Goal: Transaction & Acquisition: Book appointment/travel/reservation

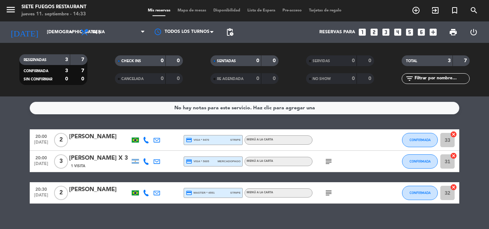
click at [64, 24] on div "[DATE] [DEMOGRAPHIC_DATA] [DATE] arrow_drop_down" at bounding box center [41, 31] width 72 height 21
click at [63, 32] on input "[DEMOGRAPHIC_DATA] [DATE]" at bounding box center [73, 32] width 60 height 12
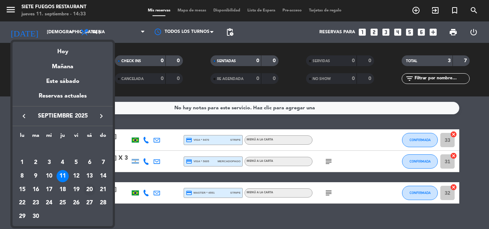
click at [91, 194] on div "20" at bounding box center [89, 190] width 12 height 12
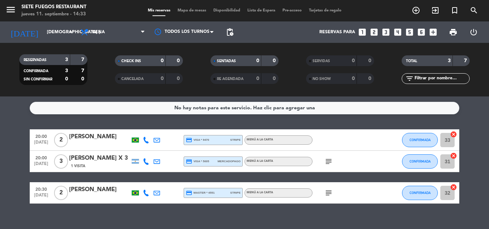
type input "sáb. [DATE]"
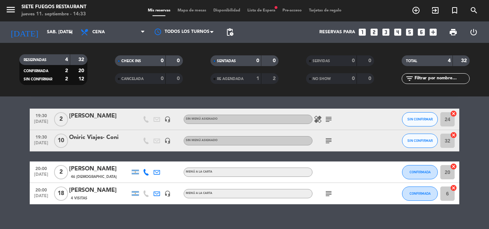
scroll to position [32, 0]
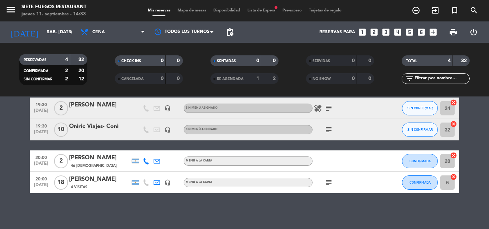
click at [329, 129] on icon "subject" at bounding box center [328, 130] width 9 height 9
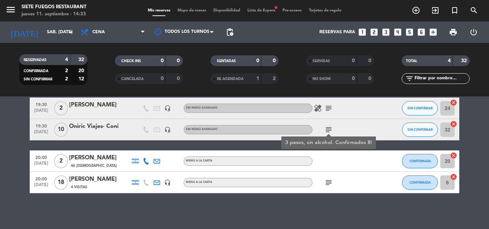
click at [327, 183] on icon "subject" at bounding box center [328, 183] width 9 height 9
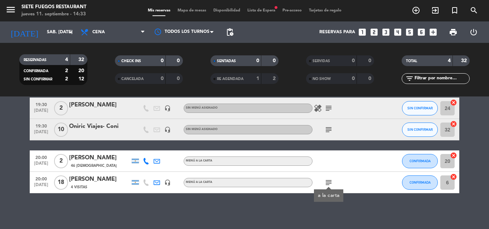
click at [284, 206] on div "No hay notas para este servicio. Haz clic para agregar una 19:30 [DATE] 2 [PERS…" at bounding box center [244, 163] width 489 height 133
click at [329, 111] on icon "subject" at bounding box center [328, 108] width 9 height 9
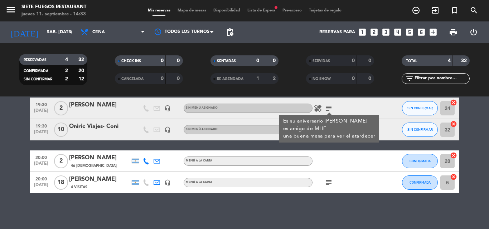
click at [259, 148] on div "19:30 [DATE] 2 [PERSON_NAME] headset_mic Sin menú asignado healing subject Es s…" at bounding box center [245, 146] width 430 height 96
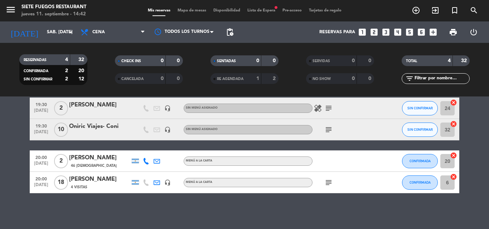
click at [377, 32] on icon "looks_two" at bounding box center [373, 32] width 9 height 9
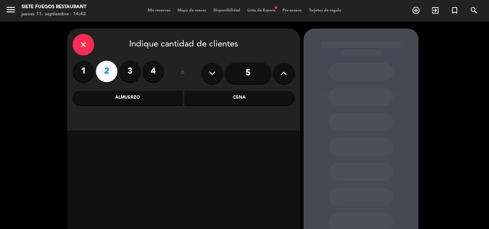
click at [160, 97] on div "Almuerzo" at bounding box center [128, 98] width 110 height 14
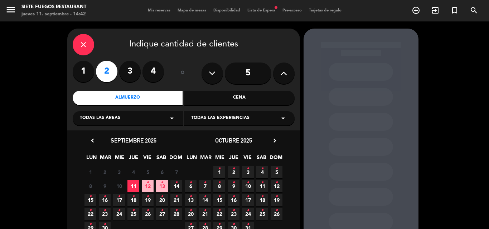
click at [176, 186] on icon "•" at bounding box center [176, 182] width 3 height 11
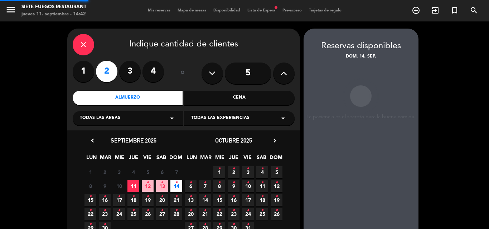
scroll to position [29, 0]
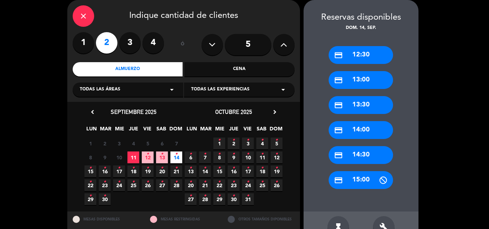
click at [357, 85] on div "credit_card 13:00" at bounding box center [361, 80] width 64 height 18
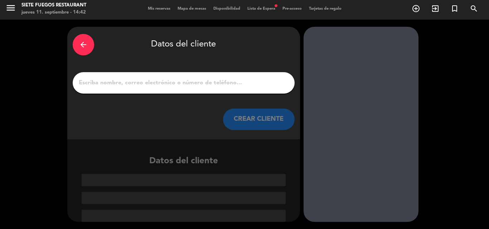
click at [123, 74] on div at bounding box center [184, 82] width 222 height 21
click at [116, 88] on input "1" at bounding box center [183, 83] width 211 height 10
paste input "[PERSON_NAME] Policatsro"
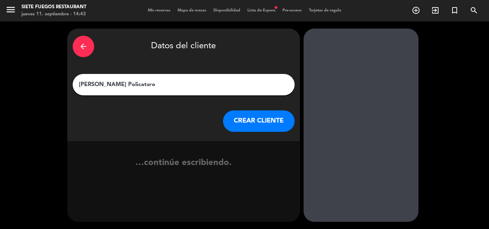
scroll to position [0, 0]
type input "[PERSON_NAME] Policatsro"
click at [263, 123] on button "CREAR CLIENTE" at bounding box center [259, 121] width 72 height 21
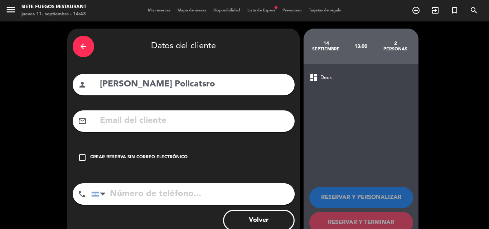
click at [124, 151] on div "check_box_outline_blank Crear reserva sin correo electrónico" at bounding box center [184, 157] width 222 height 21
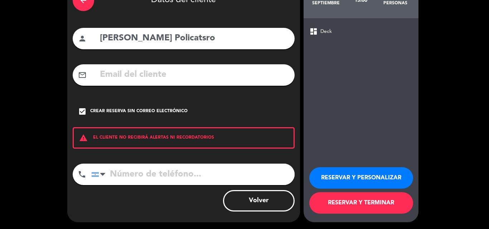
scroll to position [47, 0]
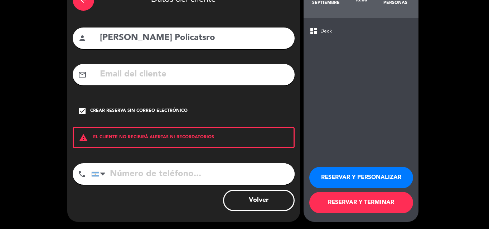
click at [321, 178] on button "RESERVAR Y PERSONALIZAR" at bounding box center [361, 177] width 104 height 21
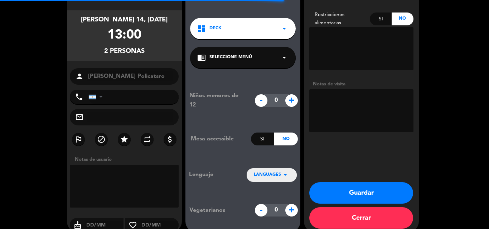
scroll to position [29, 0]
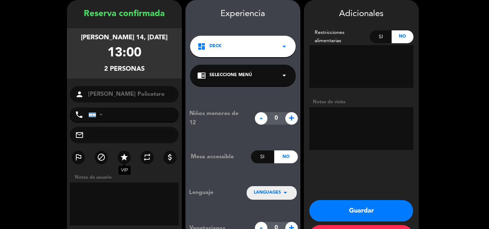
click at [127, 154] on icon "star" at bounding box center [124, 157] width 9 height 9
click at [335, 127] on textarea at bounding box center [361, 128] width 104 height 43
type textarea "s"
paste textarea "3 pasos con vino sugerencia de Sommelier - se carga a Sales and Promotion"
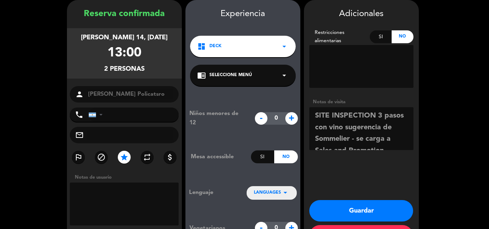
scroll to position [5, 0]
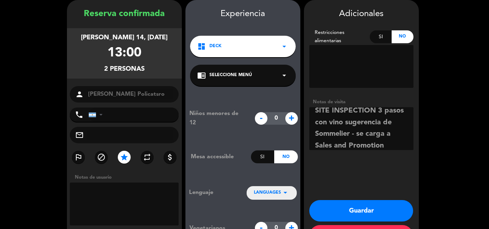
type textarea "SITE INSPECTION 3 pasos con vino sugerencia de Sommelier - se carga a Sales and…"
click at [338, 210] on button "Guardar" at bounding box center [361, 210] width 104 height 21
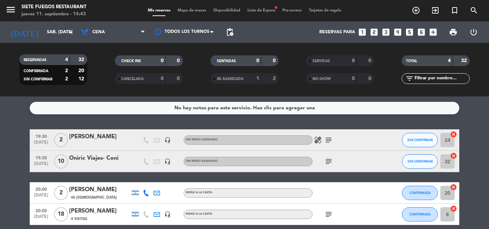
click at [268, 9] on span "Lista de Espera fiber_manual_record" at bounding box center [261, 11] width 35 height 4
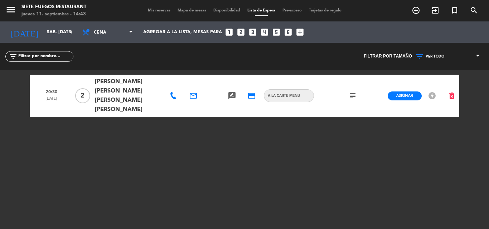
click at [153, 10] on span "Mis reservas" at bounding box center [159, 11] width 30 height 4
